Goal: Browse casually: Explore the website without a specific task or goal

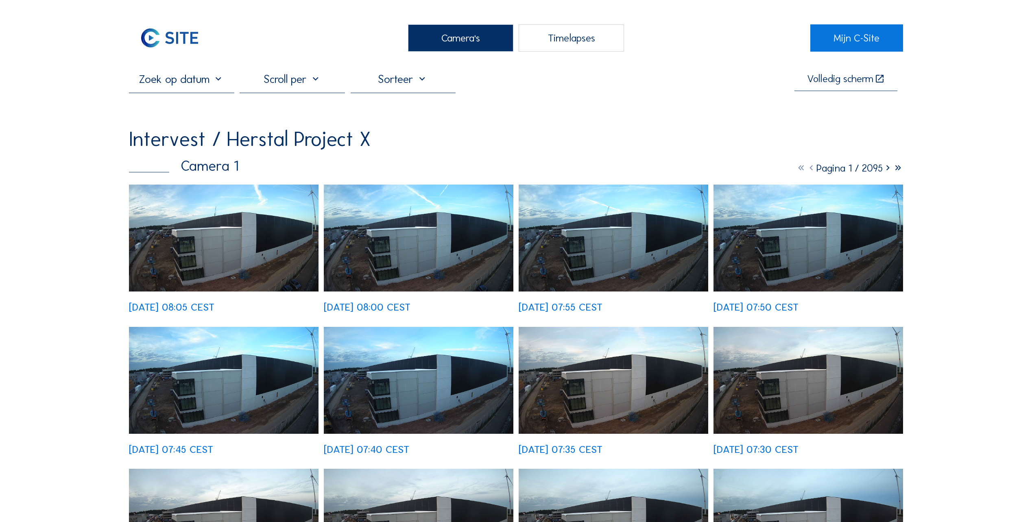
click at [165, 257] on img at bounding box center [223, 238] width 189 height 107
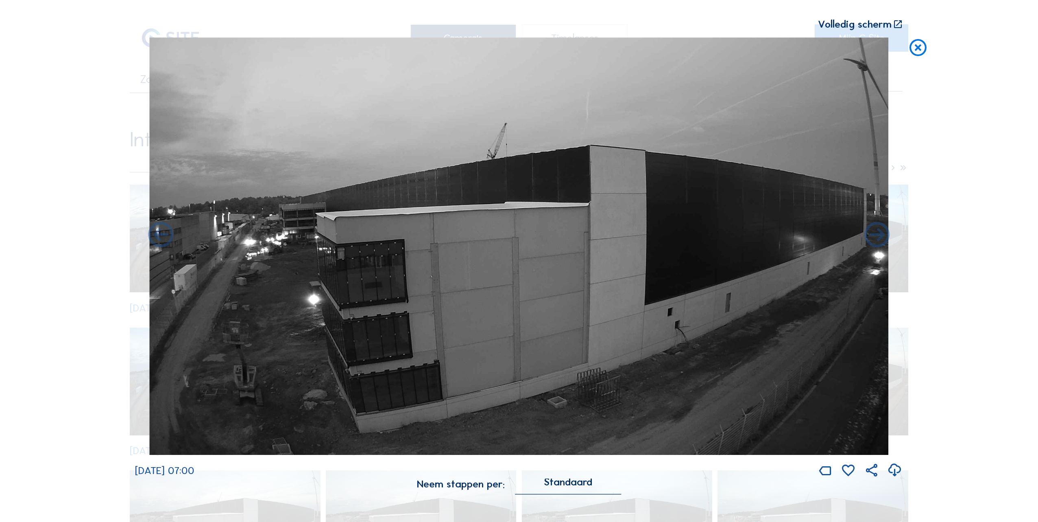
click at [925, 51] on icon at bounding box center [918, 47] width 20 height 21
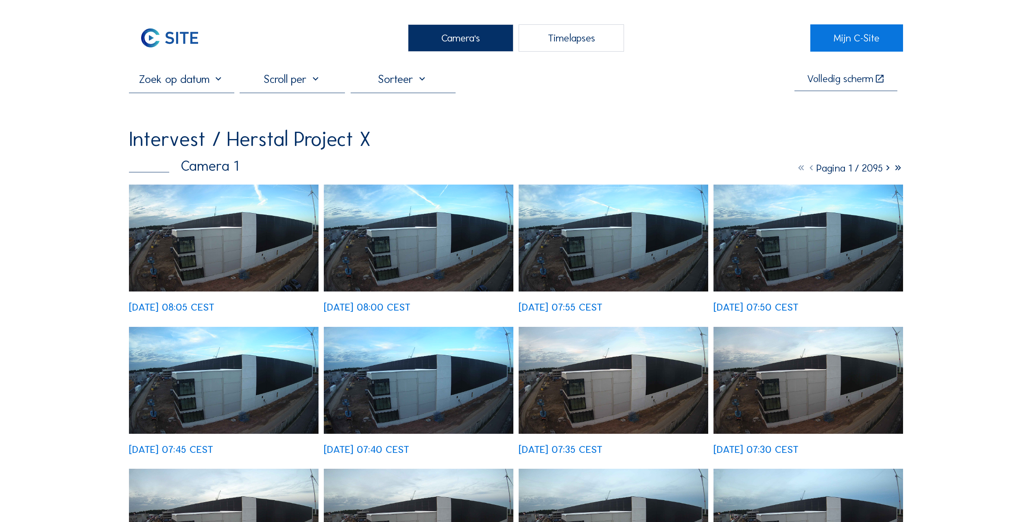
click at [453, 43] on div "Camera's" at bounding box center [460, 37] width 105 height 27
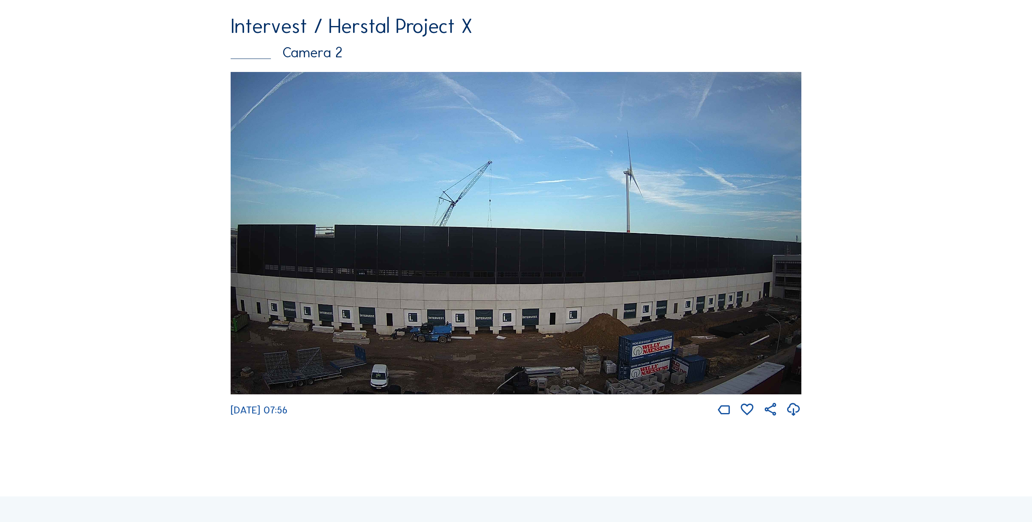
scroll to position [529, 0]
click at [679, 314] on img at bounding box center [516, 233] width 570 height 322
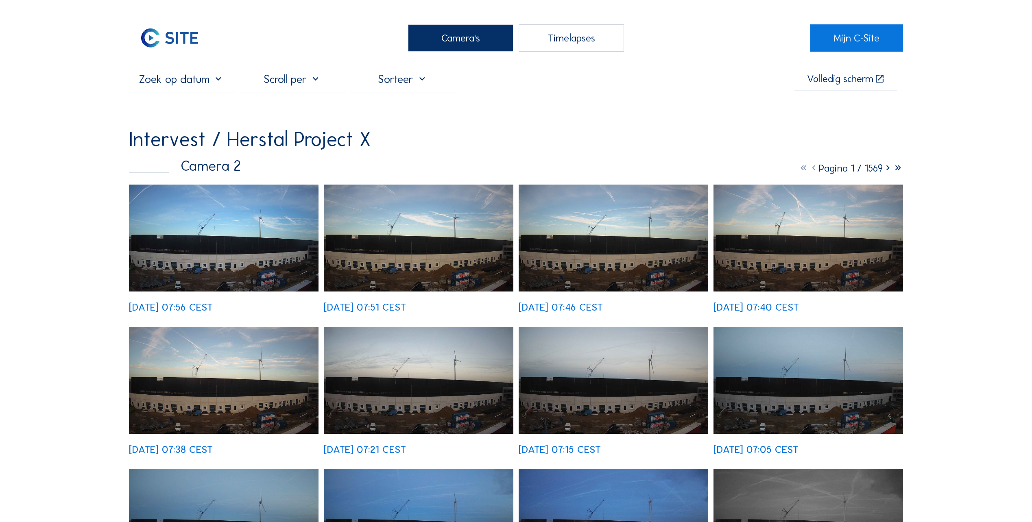
click at [182, 261] on img at bounding box center [223, 238] width 189 height 107
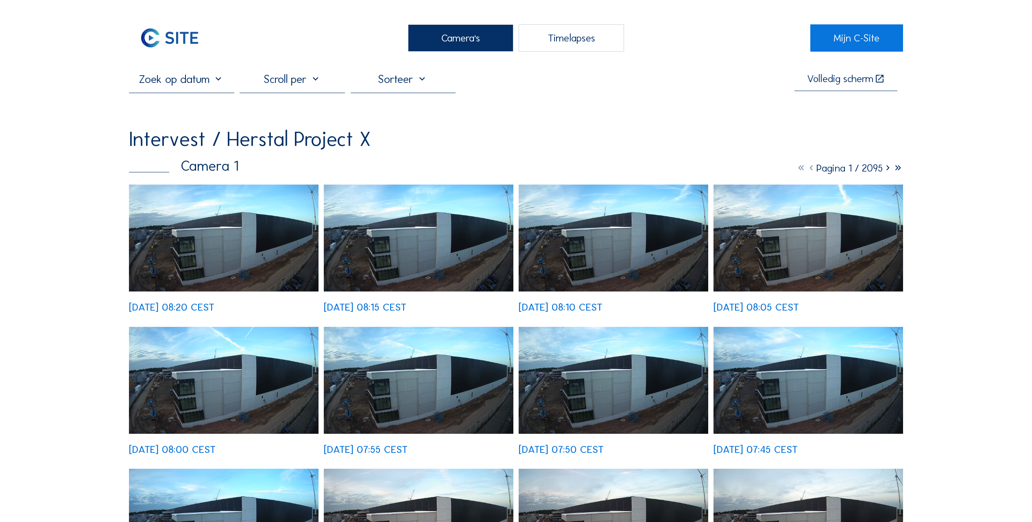
click at [203, 257] on img at bounding box center [223, 238] width 189 height 107
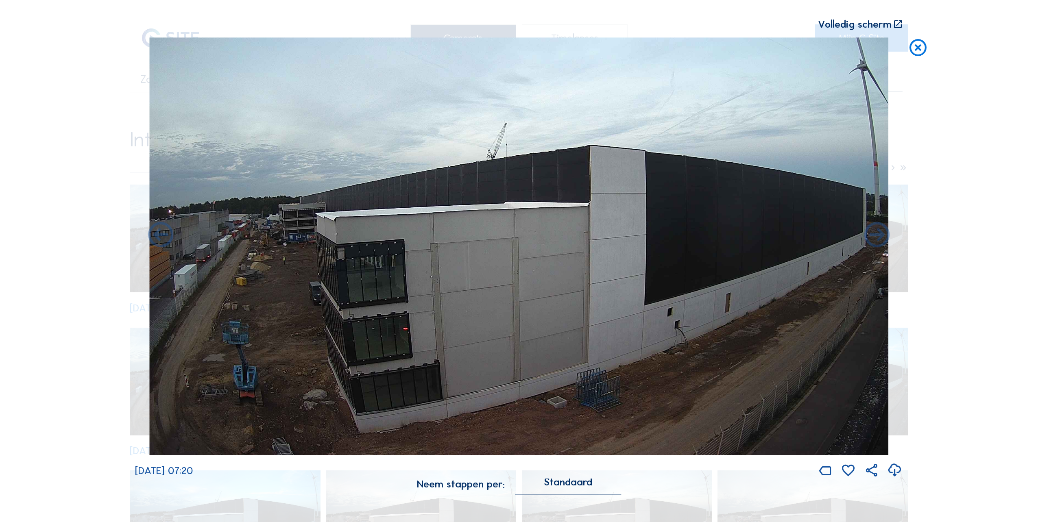
click at [913, 48] on icon at bounding box center [918, 47] width 20 height 21
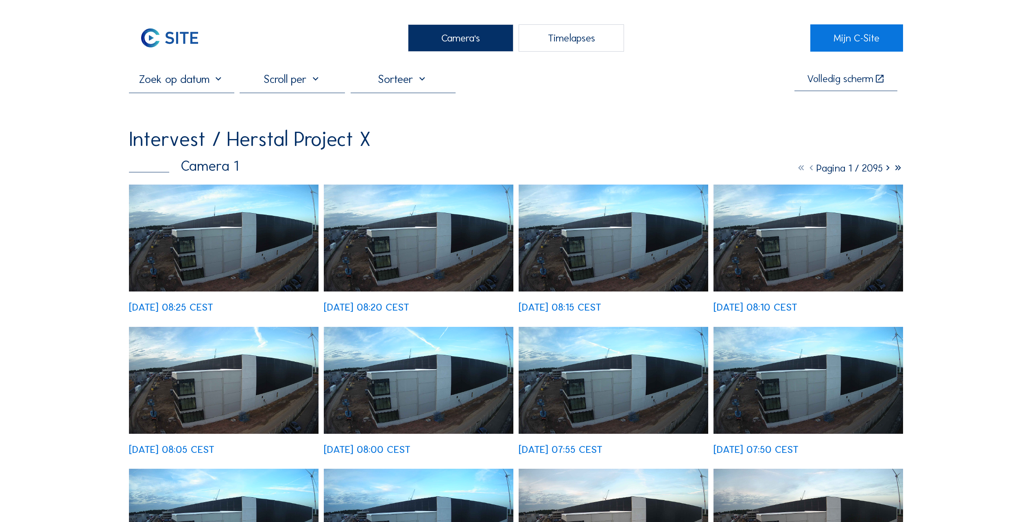
click at [235, 240] on img at bounding box center [223, 238] width 189 height 107
